Goal: Answer question/provide support

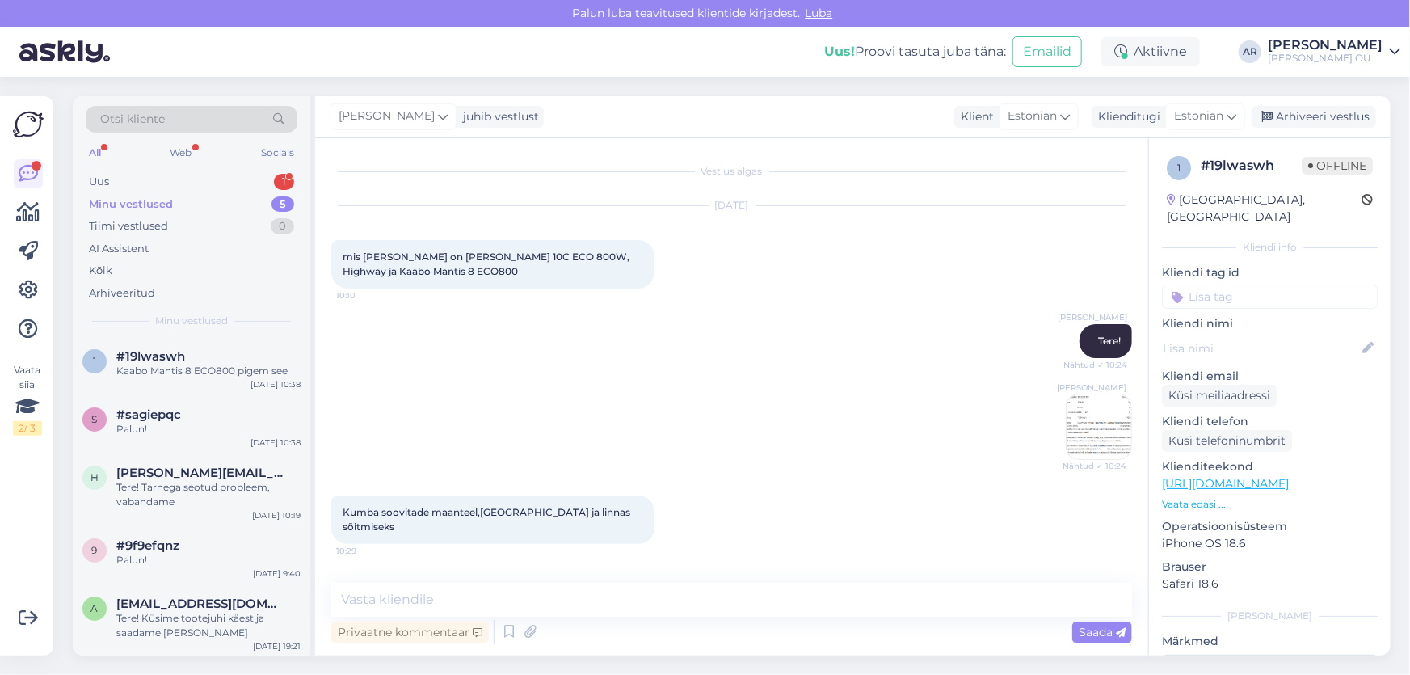
scroll to position [343, 0]
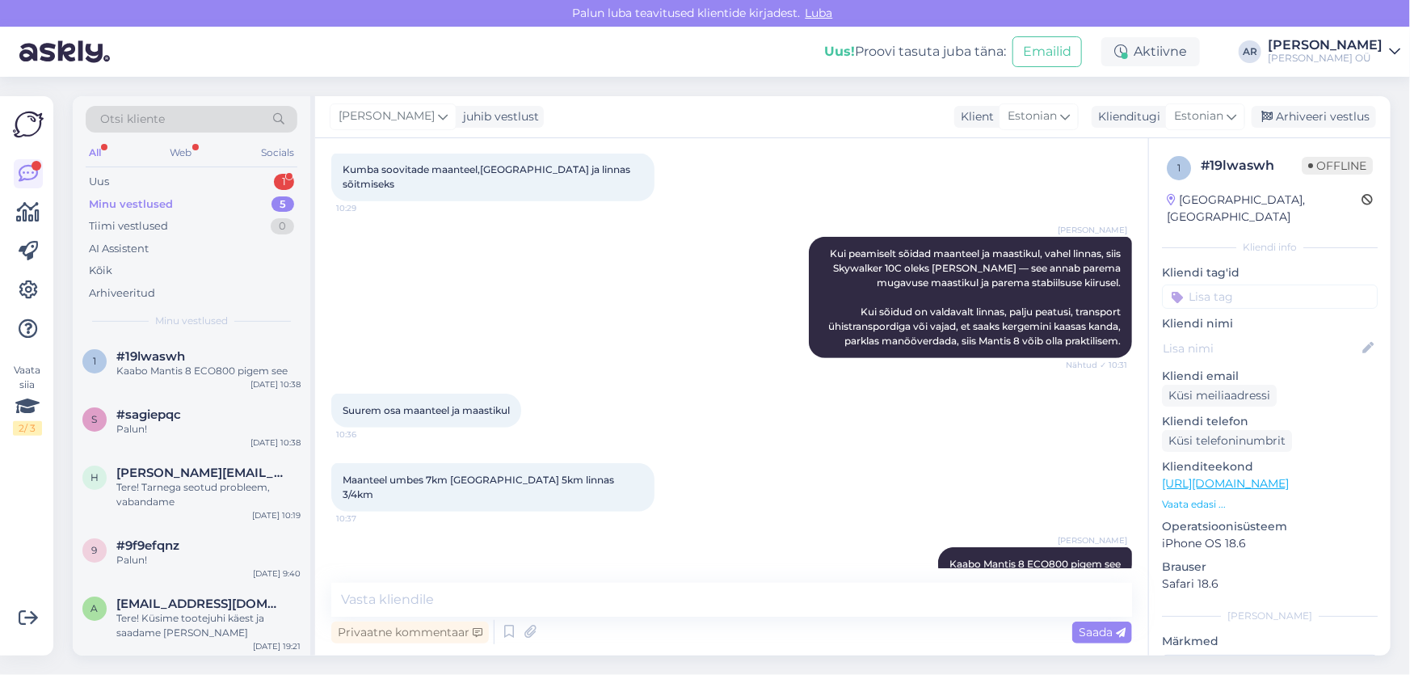
click at [81, 70] on img at bounding box center [64, 52] width 90 height 50
click at [167, 185] on div "Uus 1" at bounding box center [192, 181] width 212 height 23
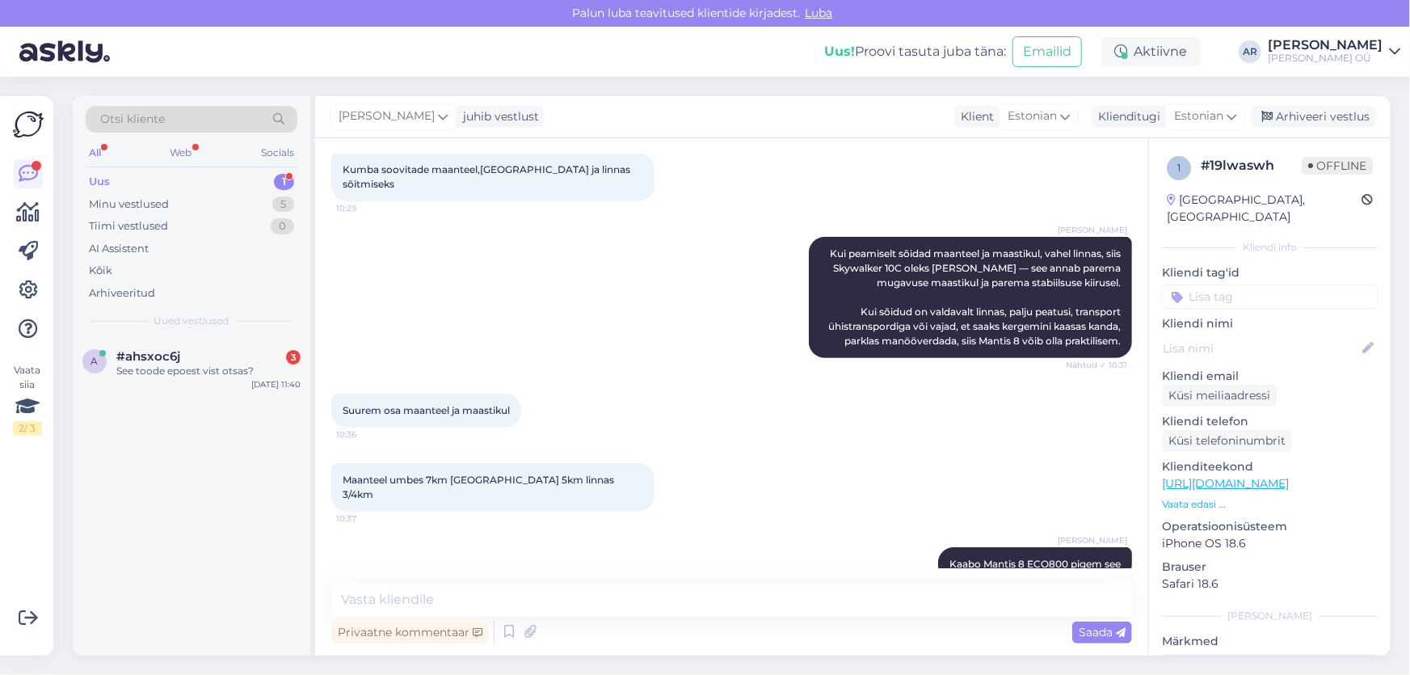
drag, startPoint x: 246, startPoint y: 395, endPoint x: 242, endPoint y: 386, distance: 10.1
click at [247, 395] on div "a #ahsxoc6j 3 See toode epoest vist otsas? [DATE] 11:40" at bounding box center [192, 497] width 238 height 318
click at [237, 378] on div "a #ahsxoc6j 3 See toode epoest vist otsas? [DATE] 11:40" at bounding box center [192, 367] width 238 height 58
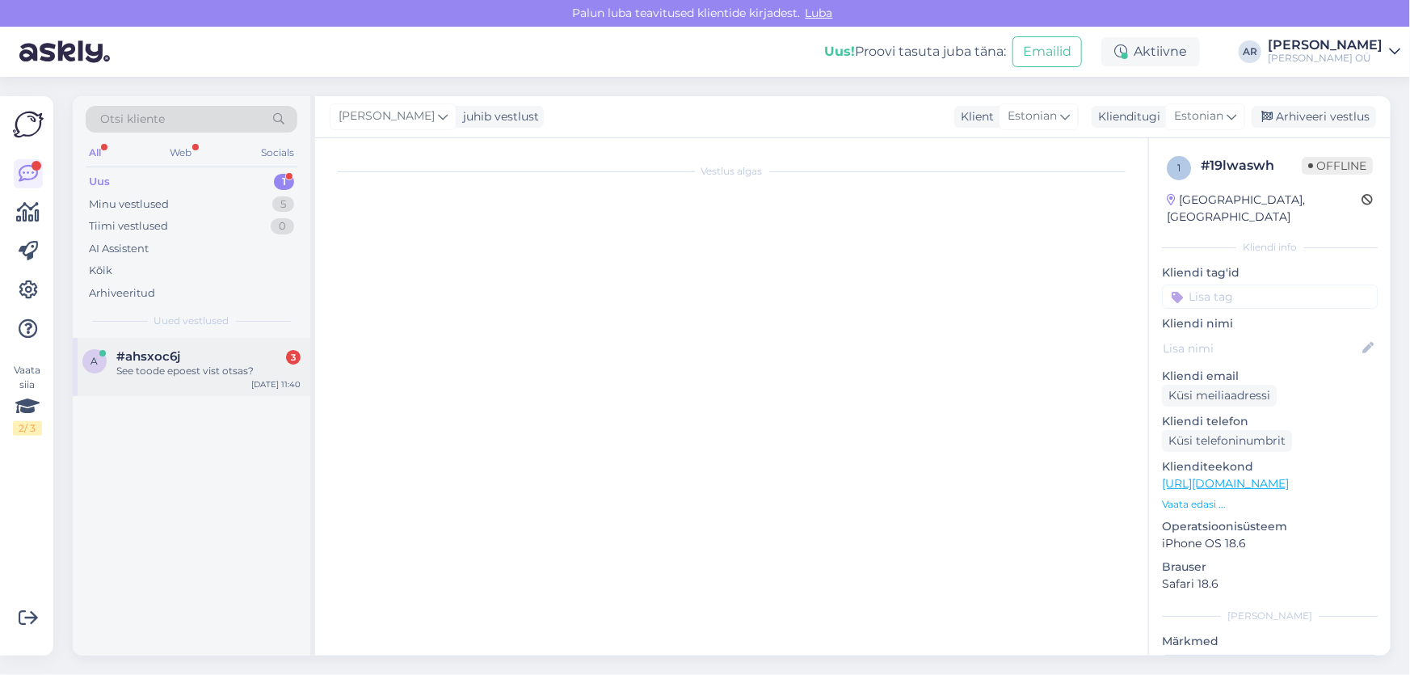
scroll to position [0, 0]
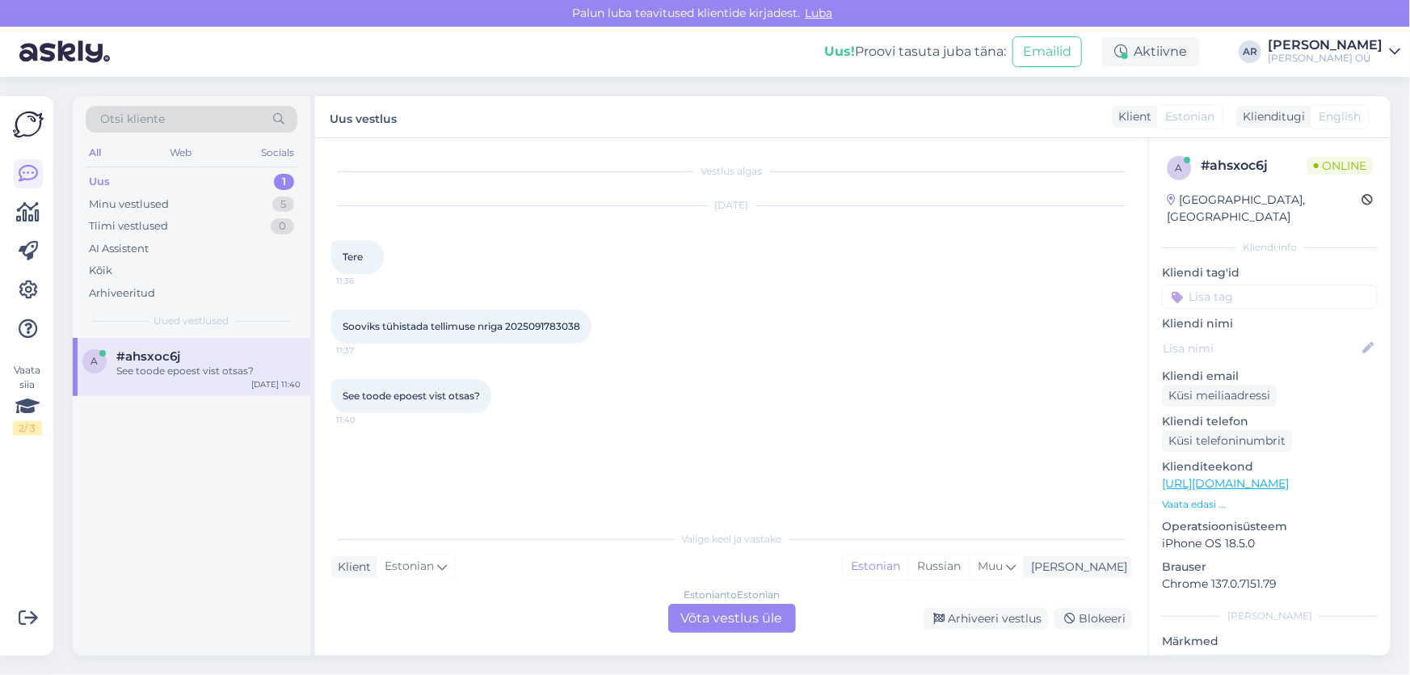
click at [753, 624] on div "Estonian to Estonian Võta vestlus üle" at bounding box center [732, 618] width 128 height 29
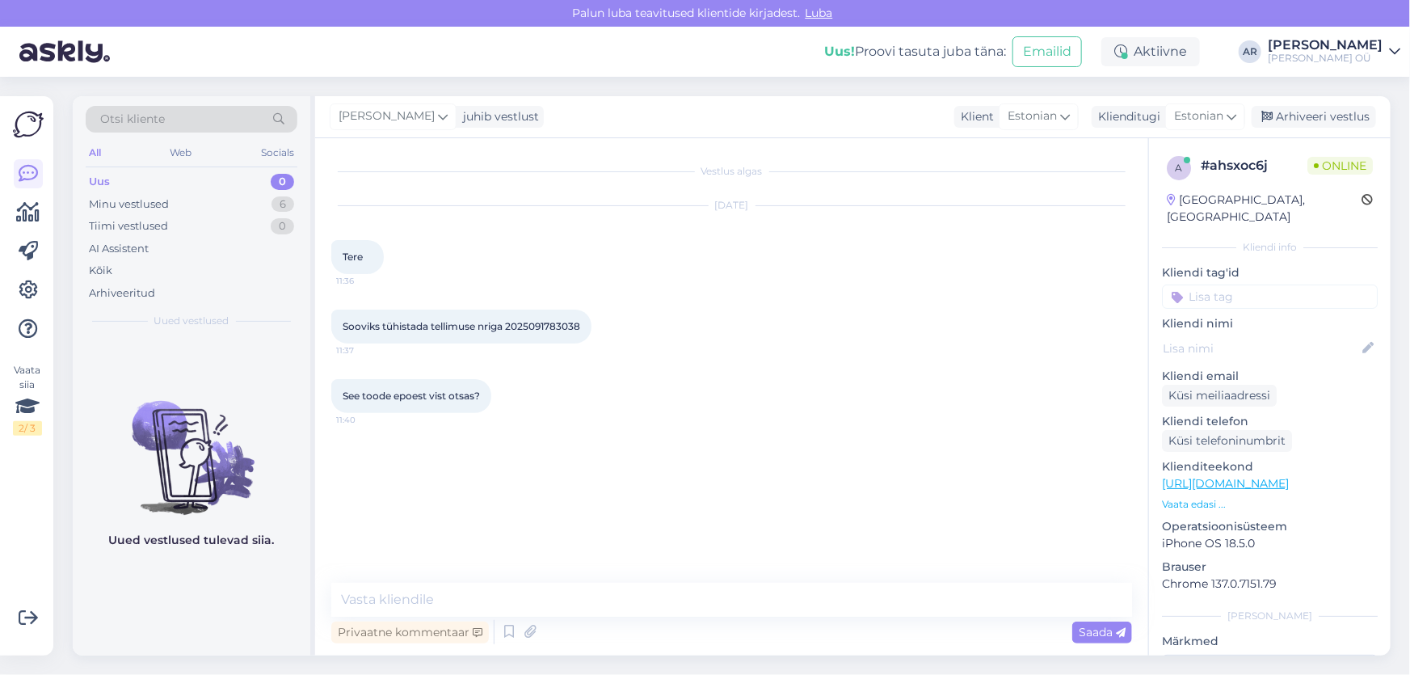
click at [542, 327] on span "Sooviks tühistada tellimuse nriga 2025091783038" at bounding box center [462, 326] width 238 height 12
copy div "2025091783038 11:37"
click at [551, 330] on span "Sooviks tühistada tellimuse nriga 2025091783038" at bounding box center [462, 326] width 238 height 12
drag, startPoint x: 583, startPoint y: 323, endPoint x: 509, endPoint y: 323, distance: 74.3
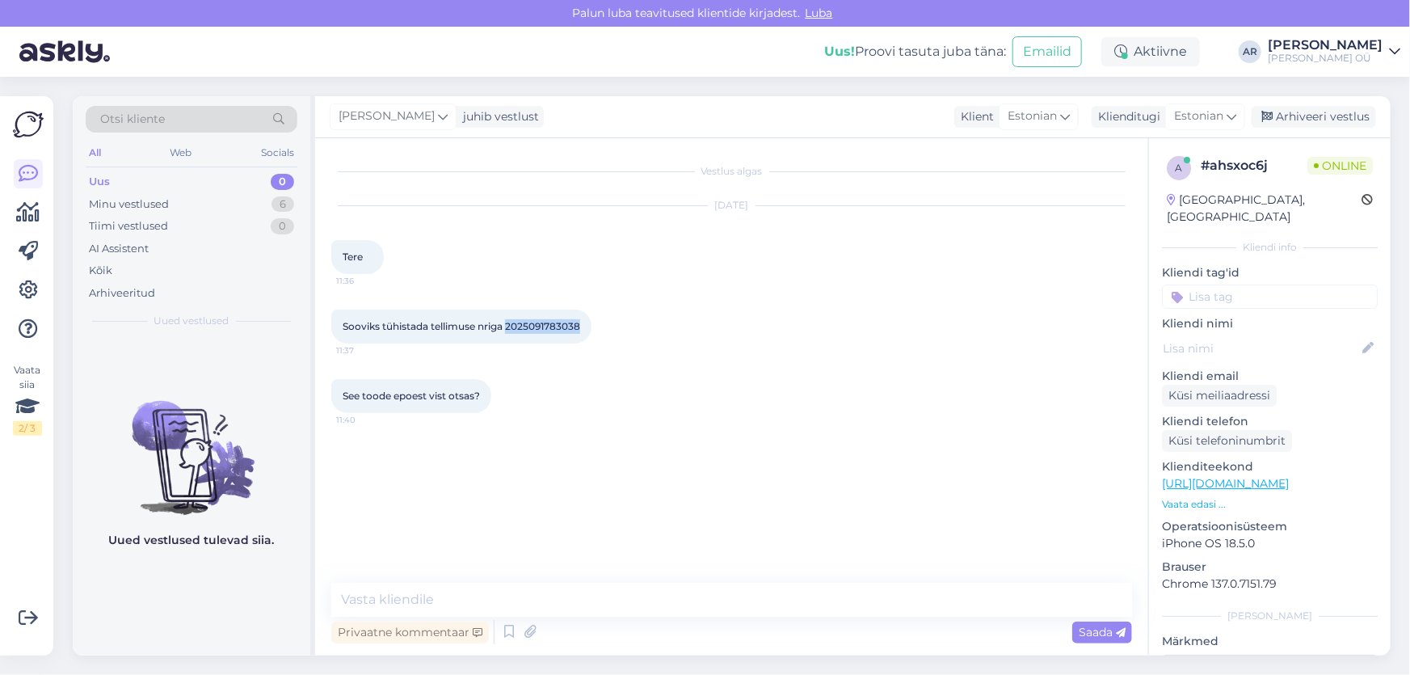
click at [509, 323] on div "Sooviks tühistada tellimuse nriga 2025091783038 11:37" at bounding box center [461, 326] width 260 height 34
copy span "2025091783038"
click at [561, 592] on textarea at bounding box center [731, 599] width 801 height 34
type textarea "Tellimus on tühistatud"
type textarea "Tere!"
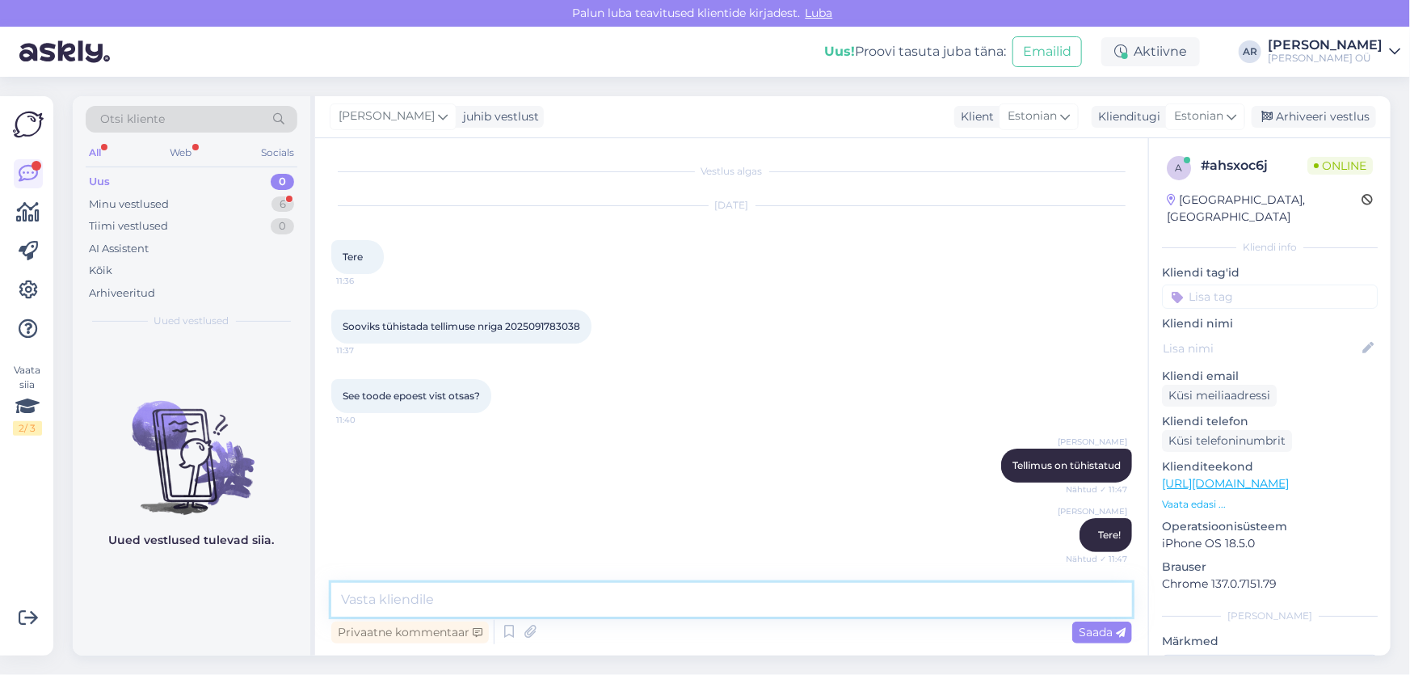
scroll to position [70, 0]
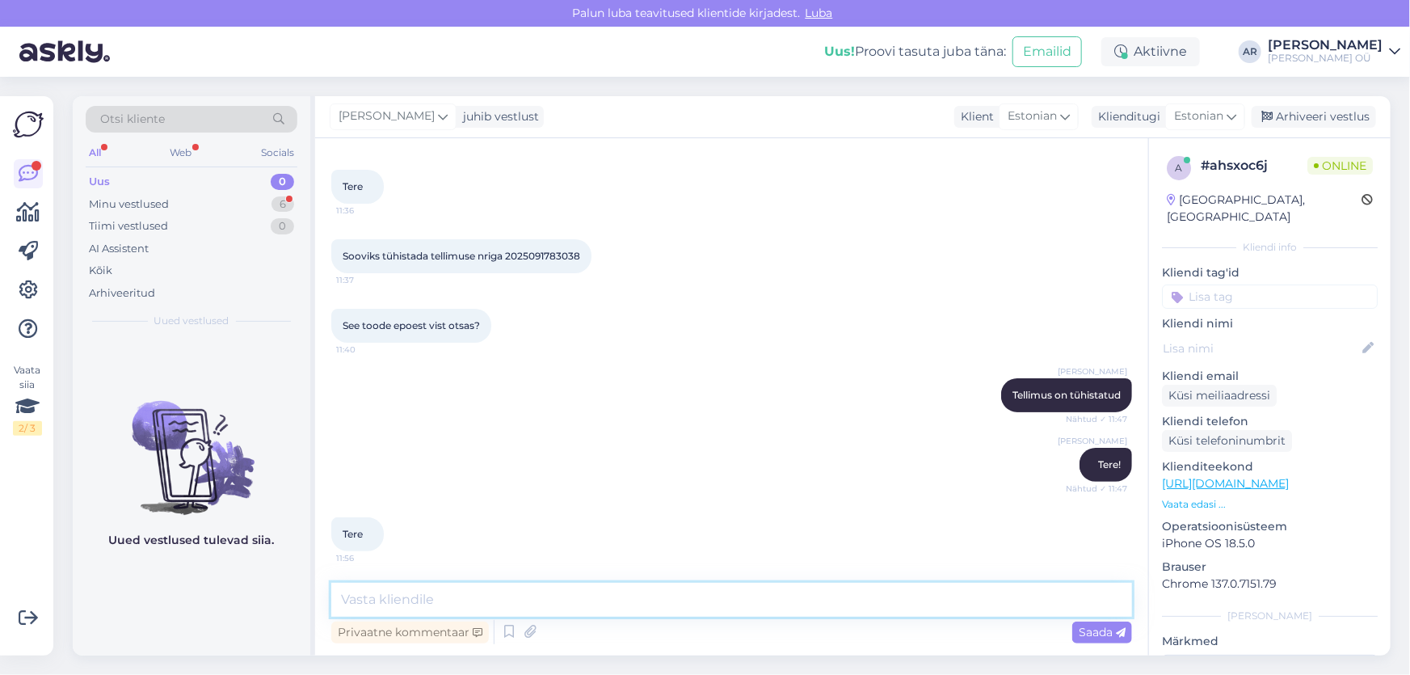
click at [385, 603] on textarea at bounding box center [731, 599] width 801 height 34
click at [437, 621] on div "Privaatne kommentaar" at bounding box center [410, 632] width 158 height 22
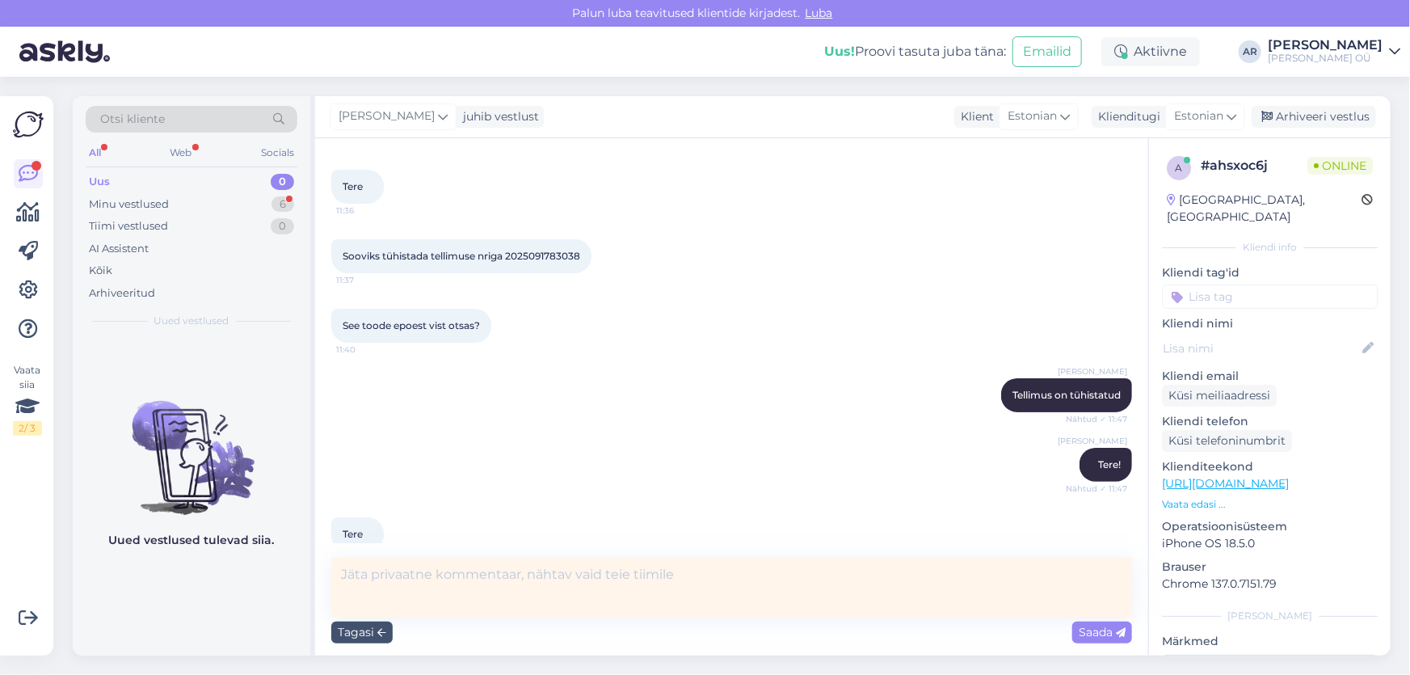
scroll to position [87, 0]
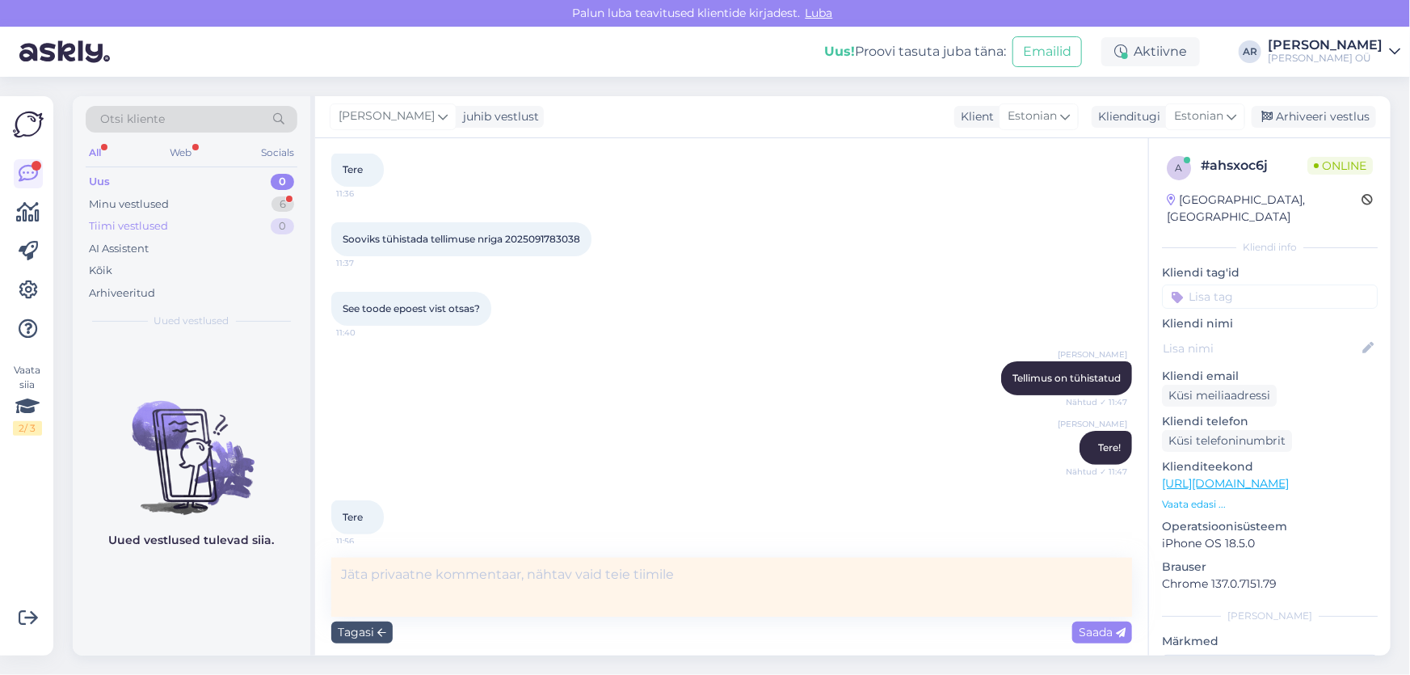
click at [166, 217] on div "Tiimi vestlused 0" at bounding box center [192, 226] width 212 height 23
click at [166, 204] on div "Minu vestlused" at bounding box center [129, 204] width 80 height 16
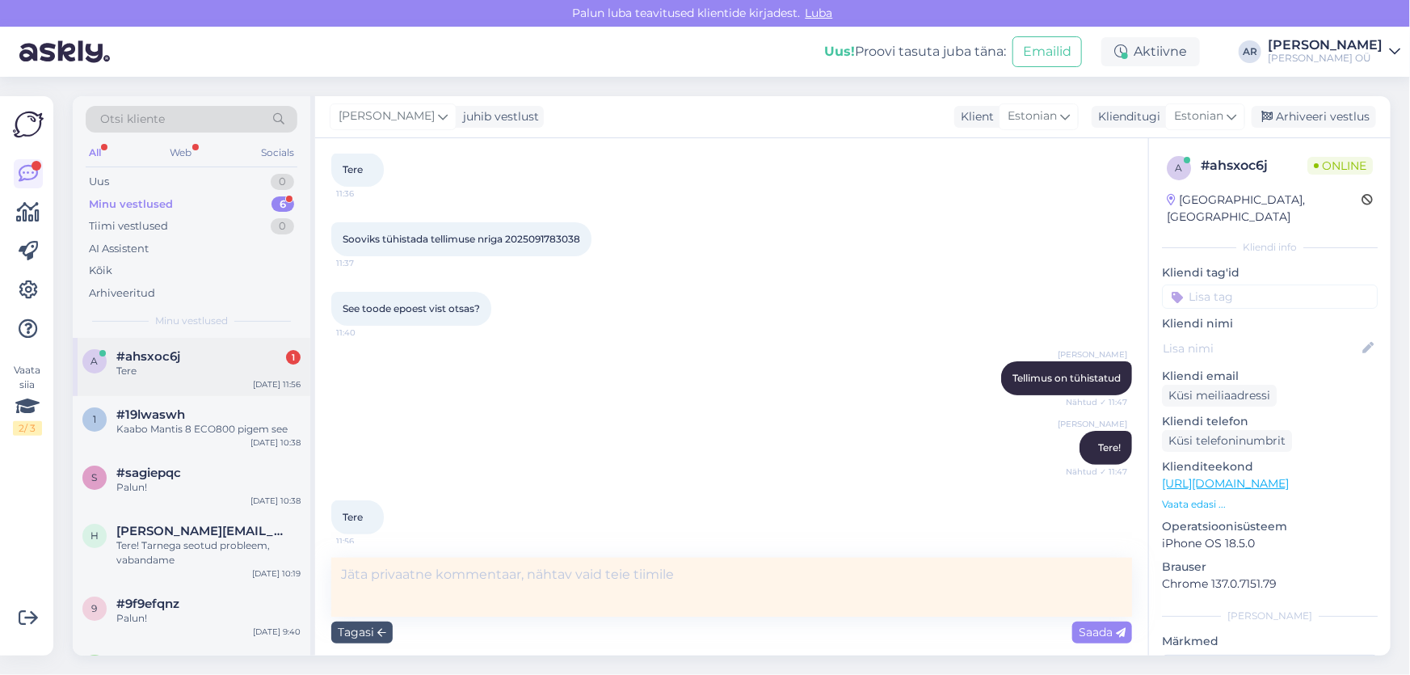
click at [238, 369] on div "Tere" at bounding box center [208, 371] width 184 height 15
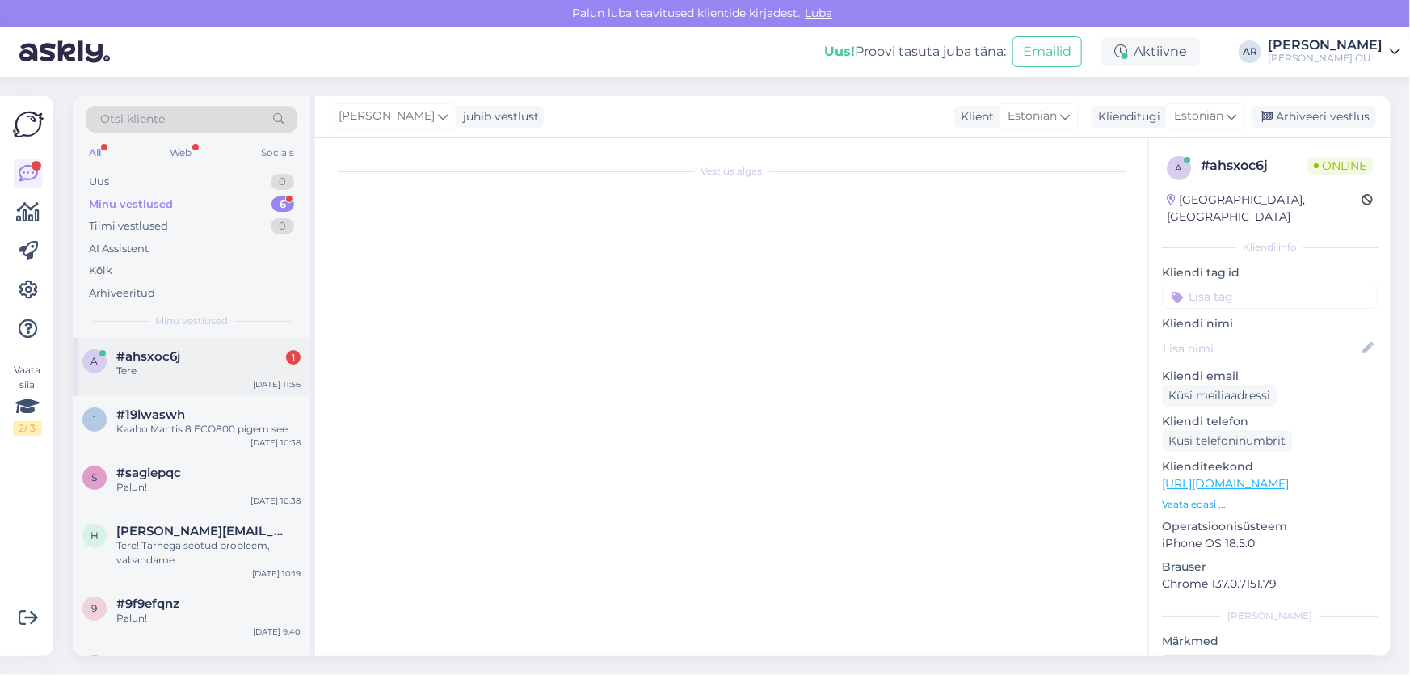
scroll to position [70, 0]
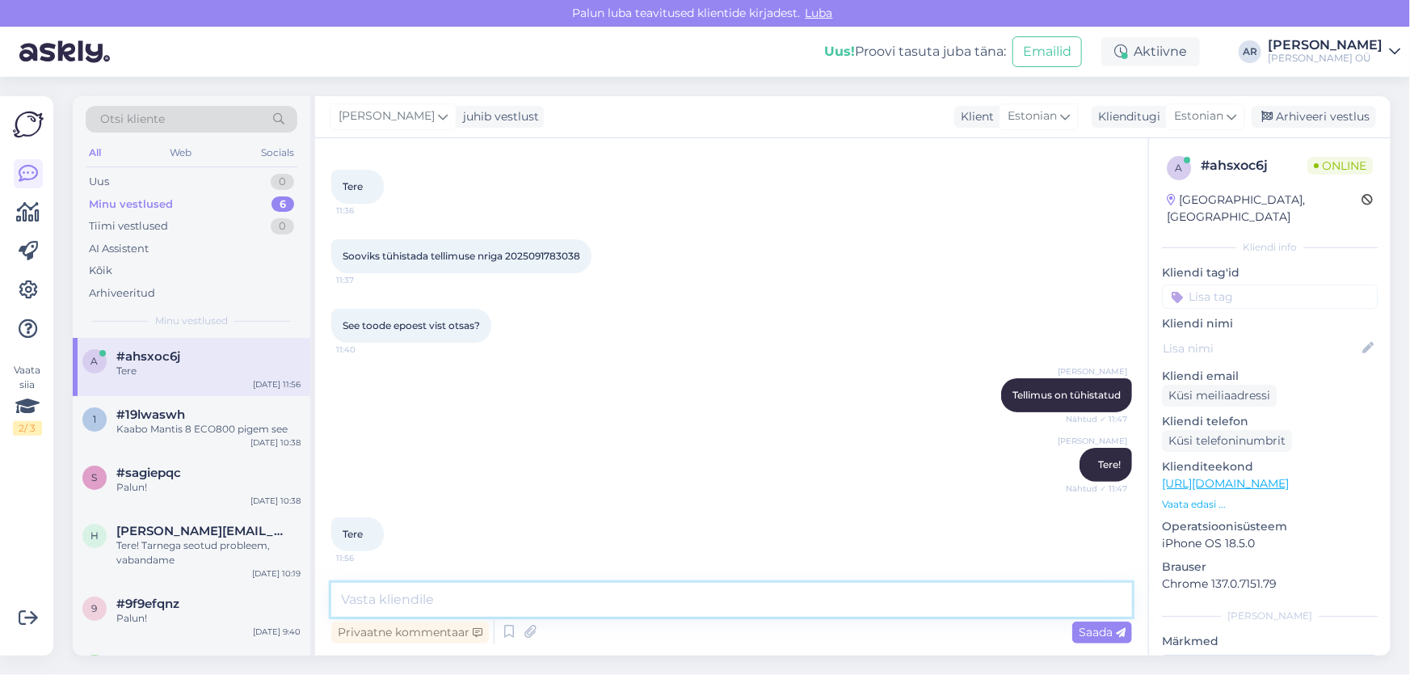
click at [467, 603] on textarea at bounding box center [731, 599] width 801 height 34
type textarea "Tere!"
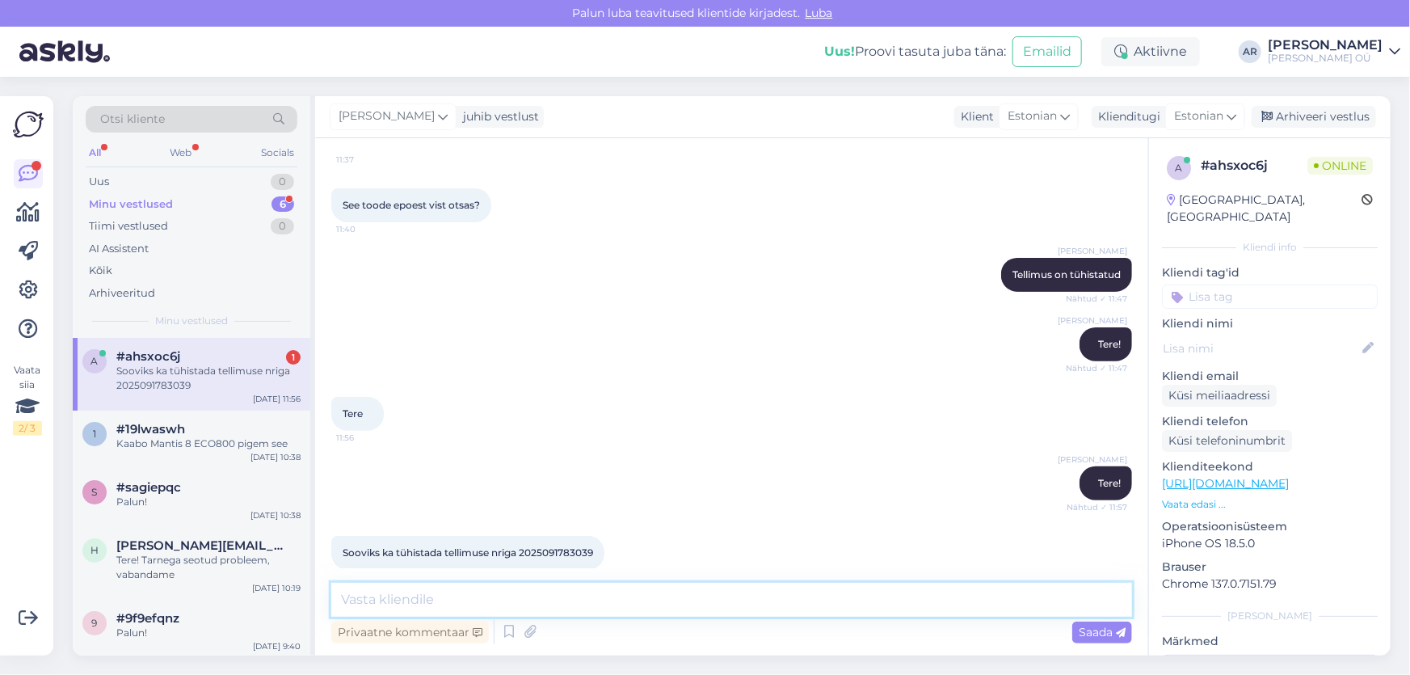
scroll to position [209, 0]
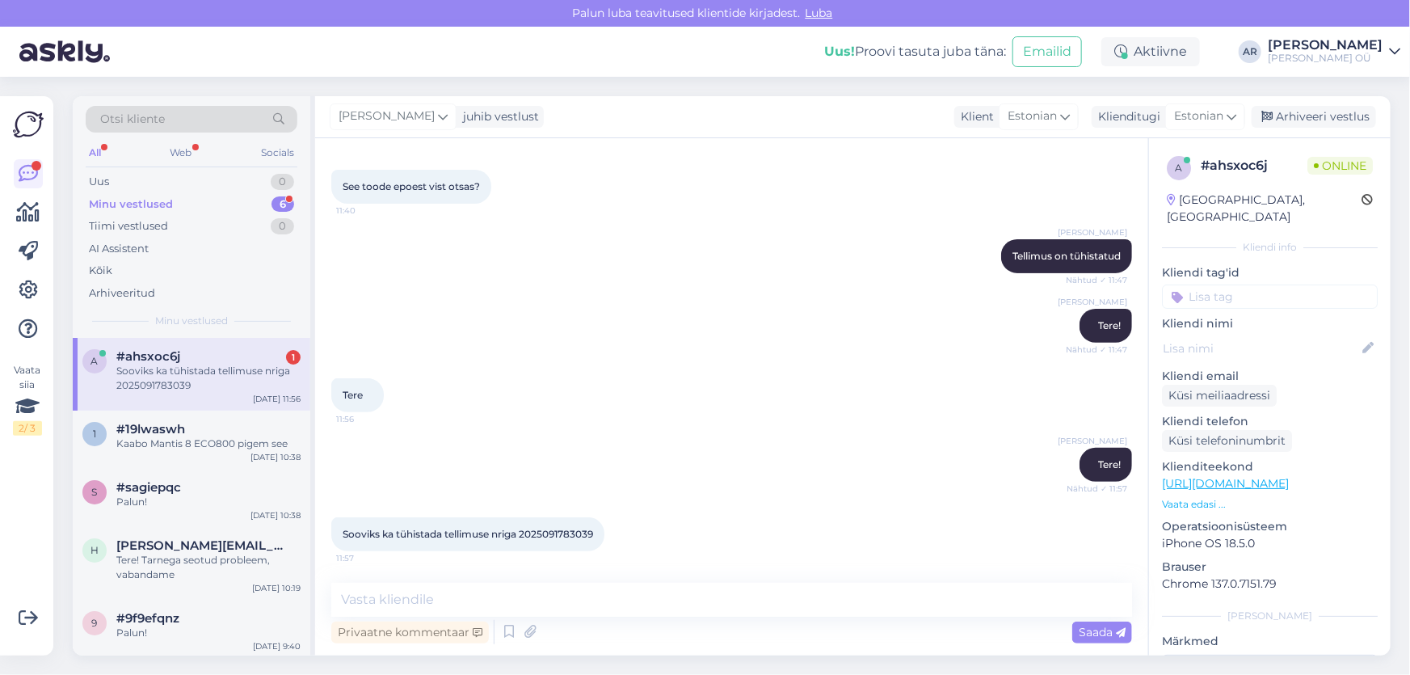
click at [559, 529] on span "Sooviks ka tühistada tellimuse nriga 2025091783039" at bounding box center [468, 534] width 250 height 12
copy div "2025091783039 11:57"
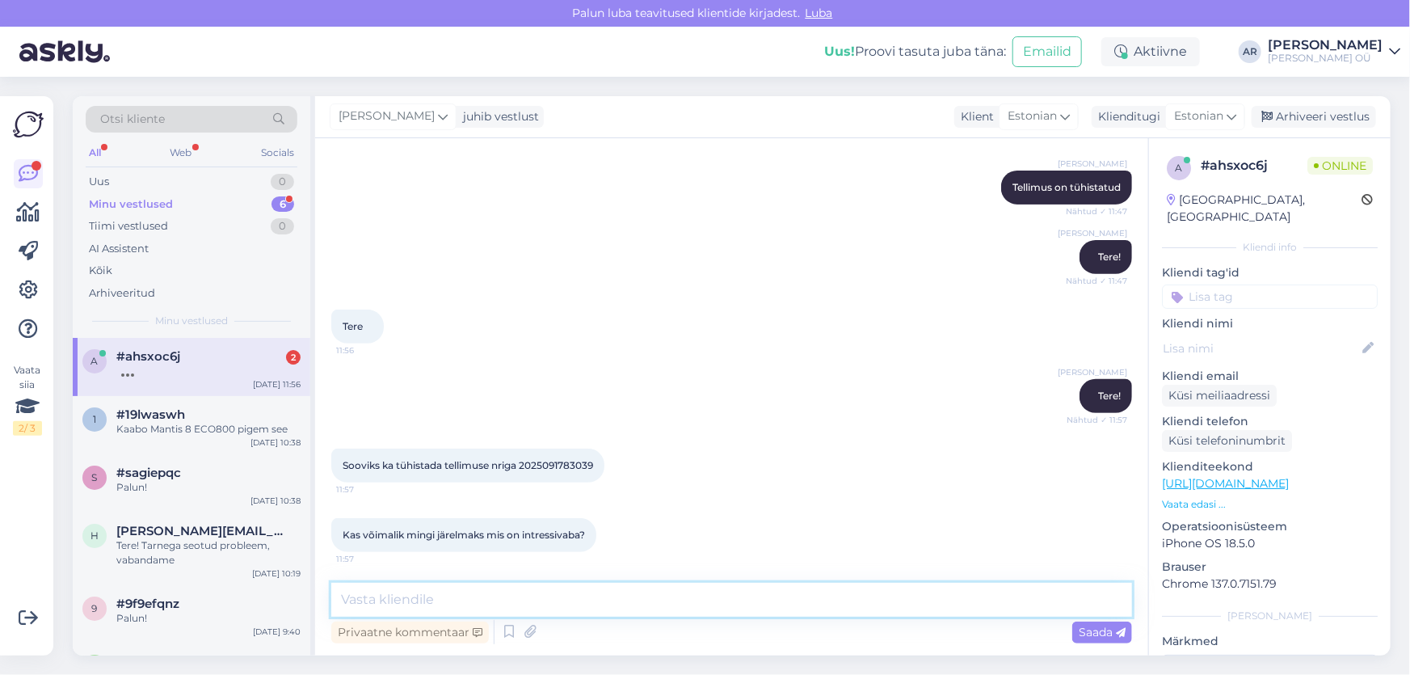
click at [550, 593] on textarea at bounding box center [731, 599] width 801 height 34
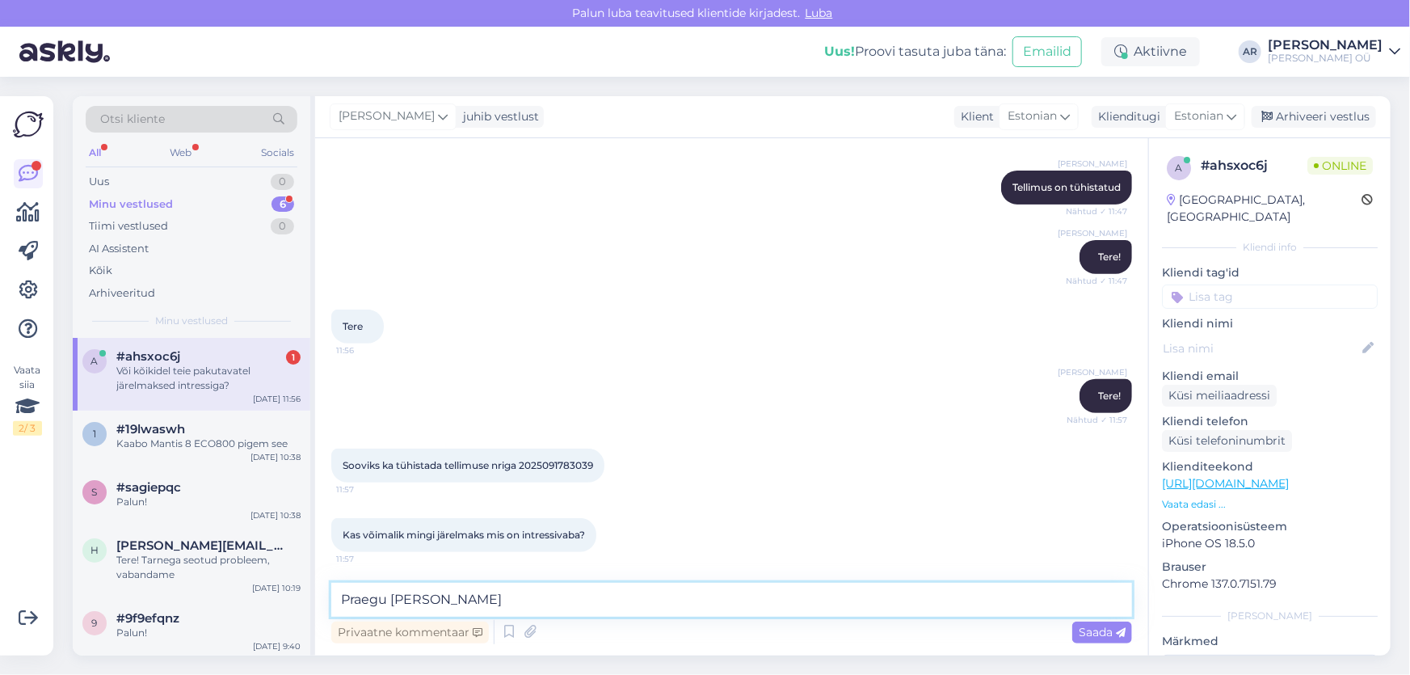
scroll to position [347, 0]
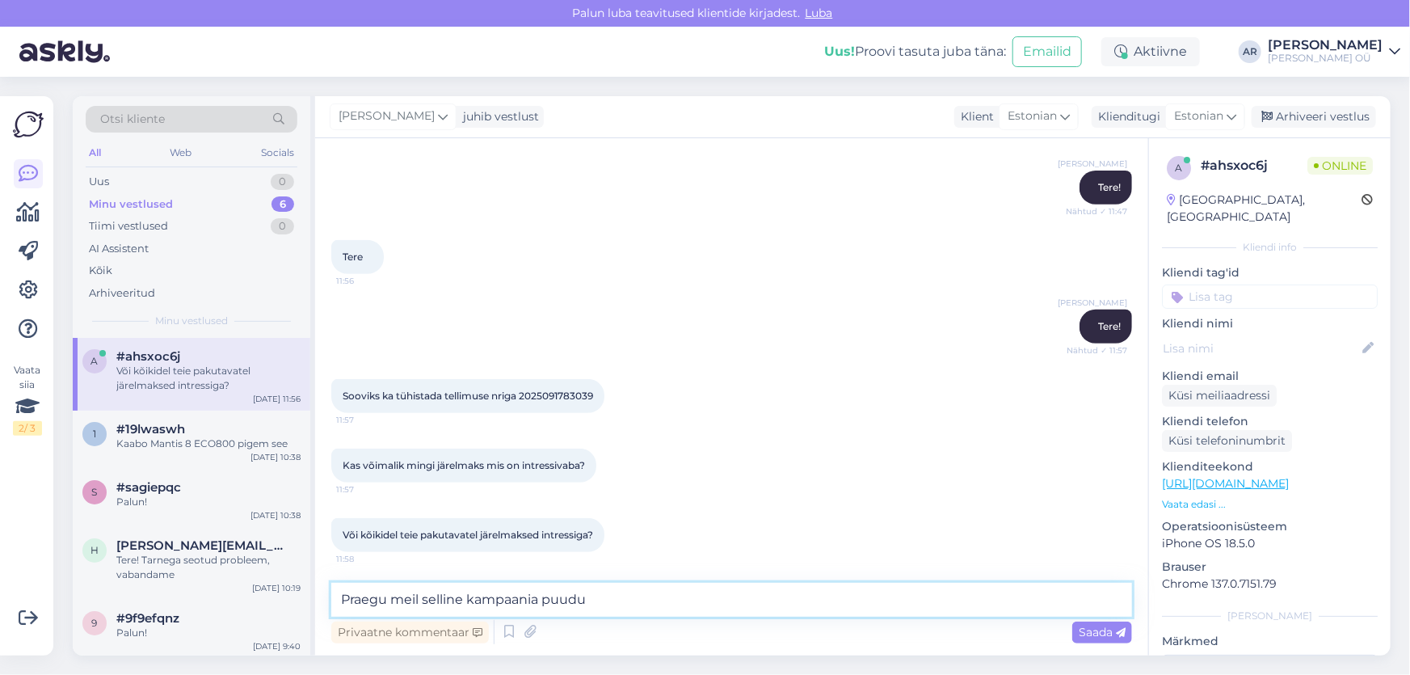
type textarea "Praegu meil selline kampaania puudub"
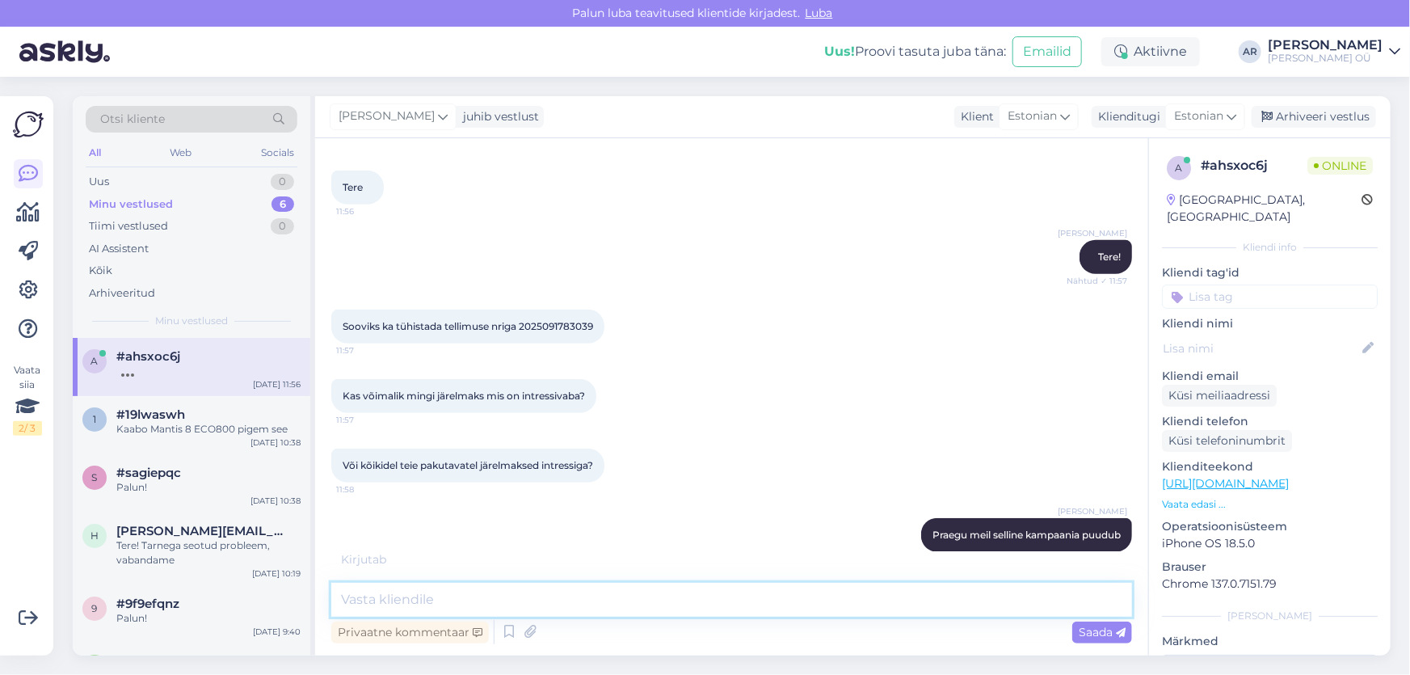
click at [833, 605] on textarea at bounding box center [731, 599] width 801 height 34
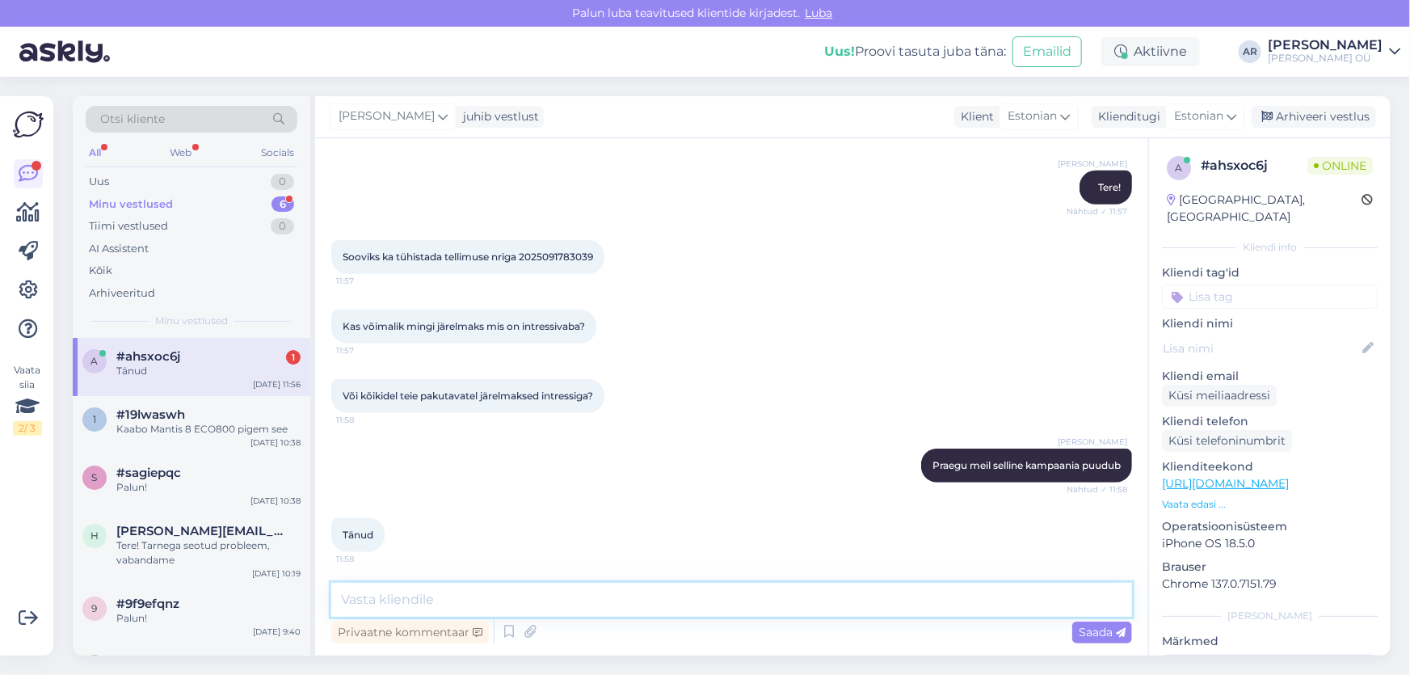
click at [826, 600] on textarea at bounding box center [731, 599] width 801 height 34
type textarea "Palun!"
